Goal: Information Seeking & Learning: Learn about a topic

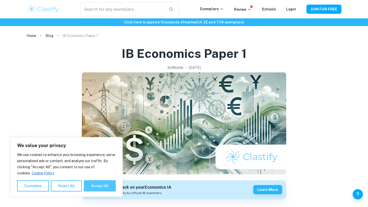
click at [95, 186] on button "Accept All" at bounding box center [100, 186] width 32 height 11
checkbox input "true"
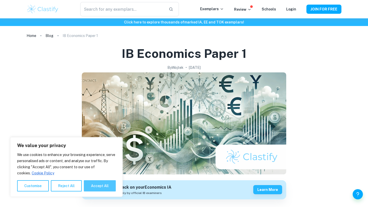
checkbox input "true"
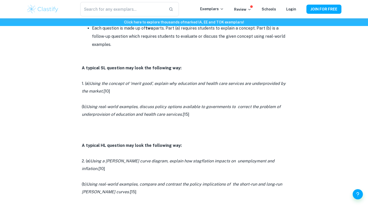
scroll to position [287, 0]
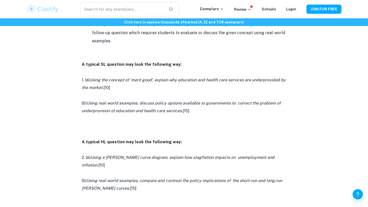
drag, startPoint x: 80, startPoint y: 106, endPoint x: 210, endPoint y: 111, distance: 130.2
click at [210, 111] on div "IB Economics Paper 1 By Wojtek • [DATE] Get feedback on your Economics IA Marke…" at bounding box center [184, 110] width 315 height 716
click at [210, 111] on p "(b) Using real-world examples, discuss policy options available to governments …" at bounding box center [184, 108] width 204 height 16
drag, startPoint x: 210, startPoint y: 111, endPoint x: 215, endPoint y: 76, distance: 35.9
click at [215, 76] on div "Struggling to understand IB Economics Paper 1? You've come to the right place. …" at bounding box center [184, 166] width 204 height 491
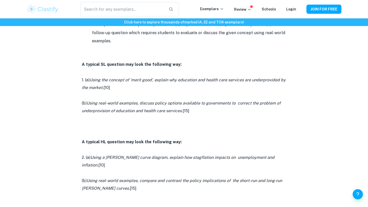
click at [204, 104] on icon "Using real-world examples, discuss policy options available to governments to c…" at bounding box center [181, 107] width 199 height 13
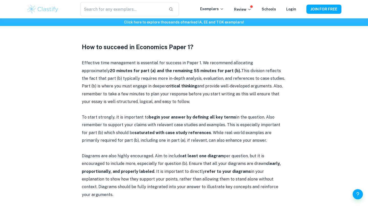
scroll to position [462, 0]
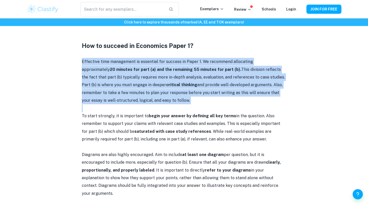
drag, startPoint x: 79, startPoint y: 57, endPoint x: 107, endPoint y: 100, distance: 50.9
click at [107, 105] on p at bounding box center [184, 109] width 204 height 8
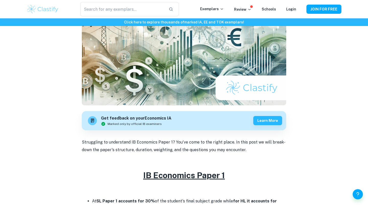
scroll to position [0, 0]
